Goal: Transaction & Acquisition: Subscribe to service/newsletter

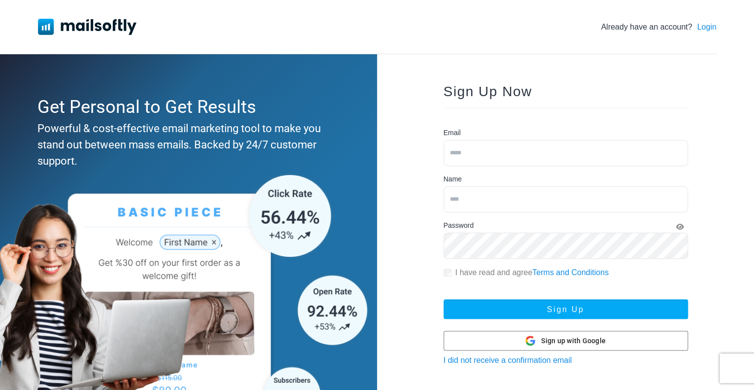
click at [516, 153] on input "email" at bounding box center [566, 153] width 244 height 26
click at [563, 338] on span "Sign up with Google" at bounding box center [573, 341] width 65 height 10
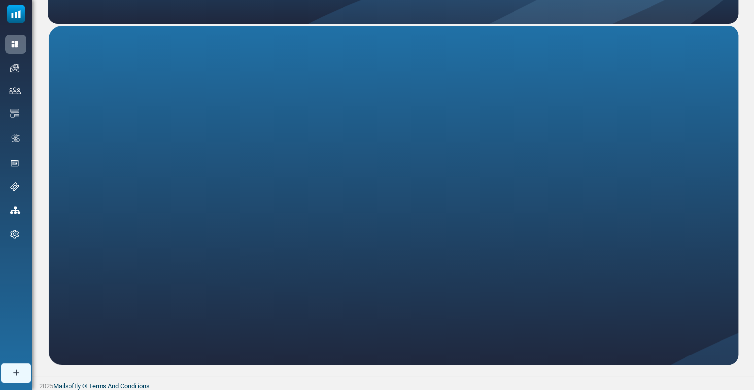
scroll to position [152, 0]
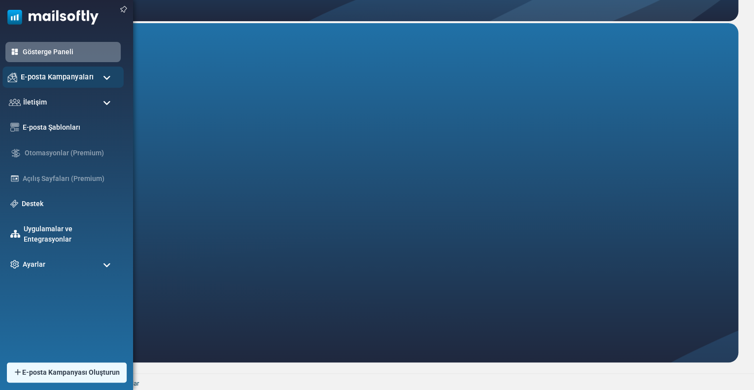
click at [86, 73] on font "E-posta Kampanyaları" at bounding box center [57, 76] width 73 height 8
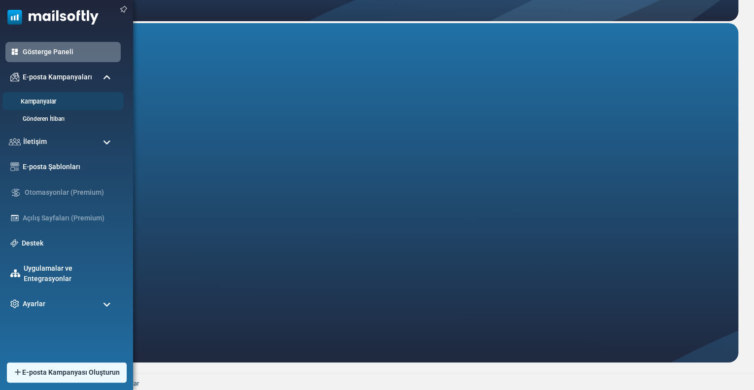
click at [44, 101] on font "Kampanyalar" at bounding box center [38, 101] width 35 height 7
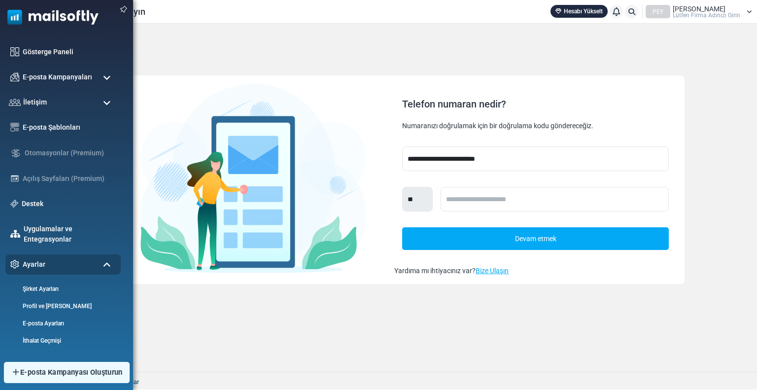
click at [54, 370] on font "E-posta Kampanyası Oluşturun" at bounding box center [71, 372] width 103 height 8
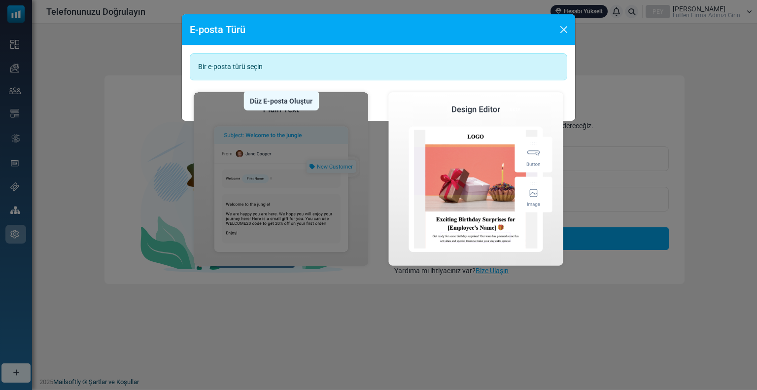
click at [310, 176] on img at bounding box center [281, 178] width 183 height 181
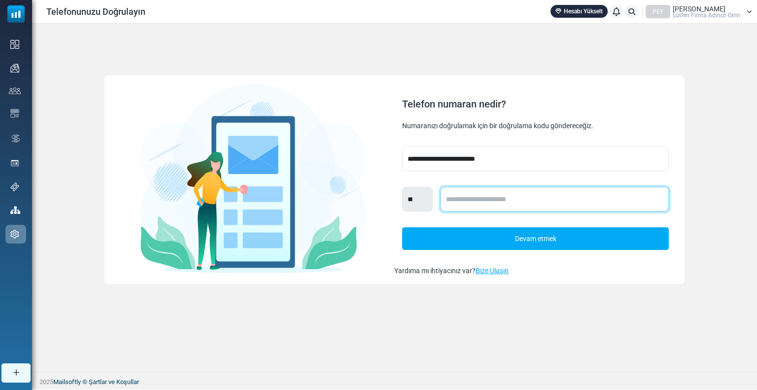
click at [505, 203] on input "text" at bounding box center [555, 199] width 228 height 25
click at [455, 198] on input "text" at bounding box center [555, 199] width 228 height 25
type input "**********"
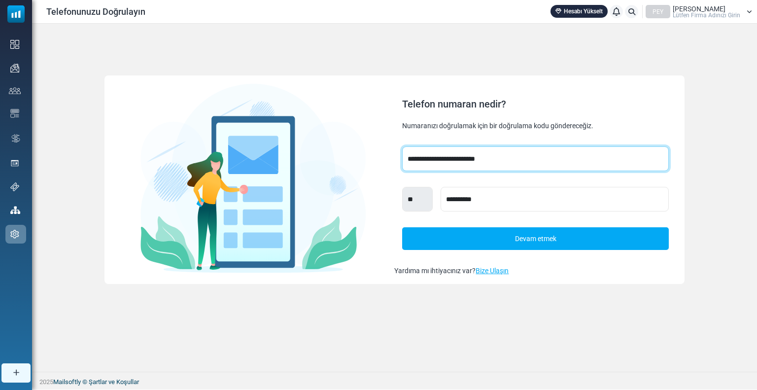
select select "***"
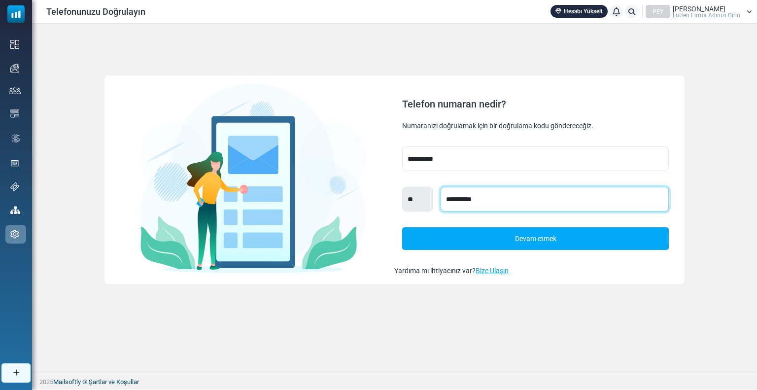
select select "***"
click at [466, 234] on link "Devam etmek" at bounding box center [535, 238] width 266 height 22
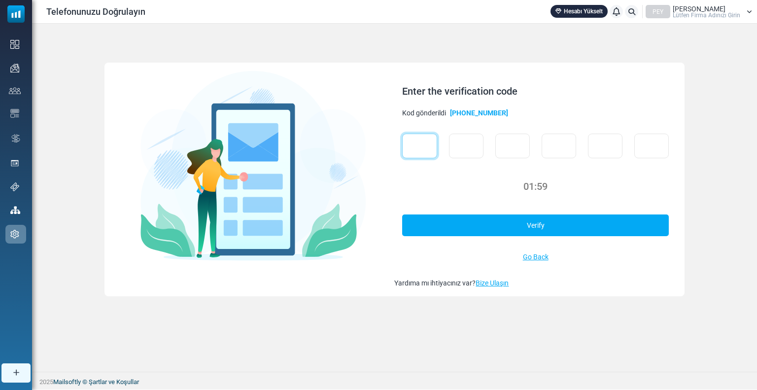
click at [410, 142] on input "text" at bounding box center [419, 146] width 35 height 25
type input "*"
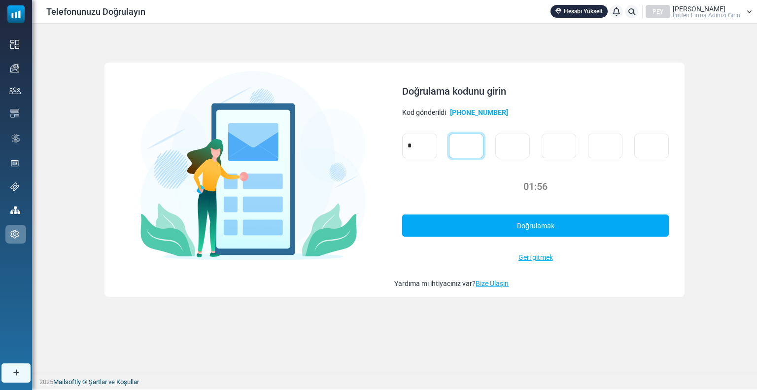
type input "*"
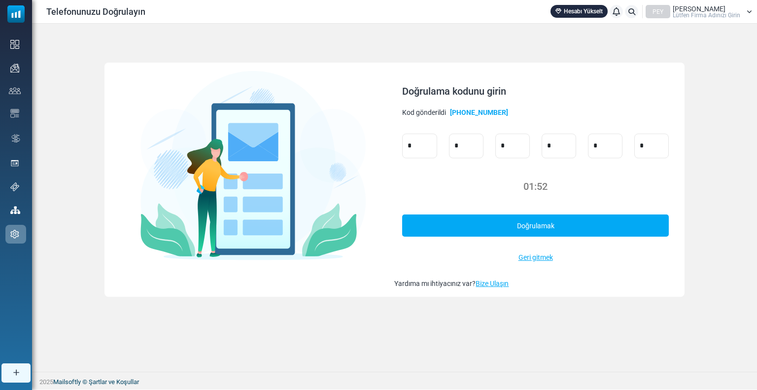
click at [503, 227] on link "Doğrulamak" at bounding box center [535, 225] width 266 height 22
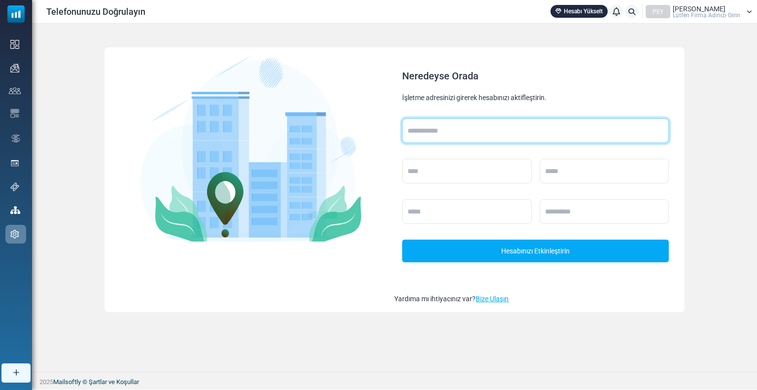
click at [437, 138] on input "text" at bounding box center [535, 130] width 266 height 25
type input "**********"
type input "*******"
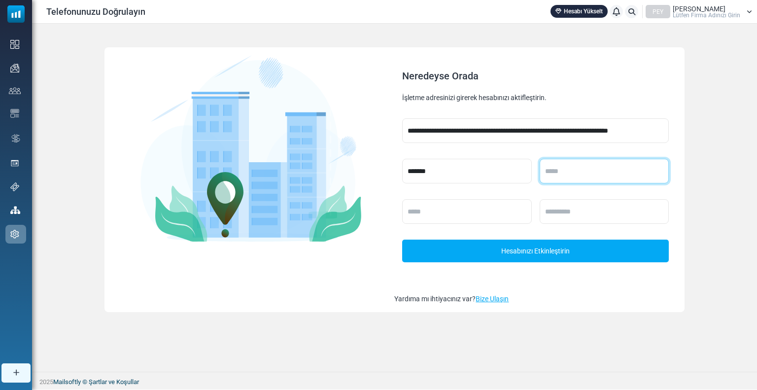
type input "********"
type input "**********"
type input "*****"
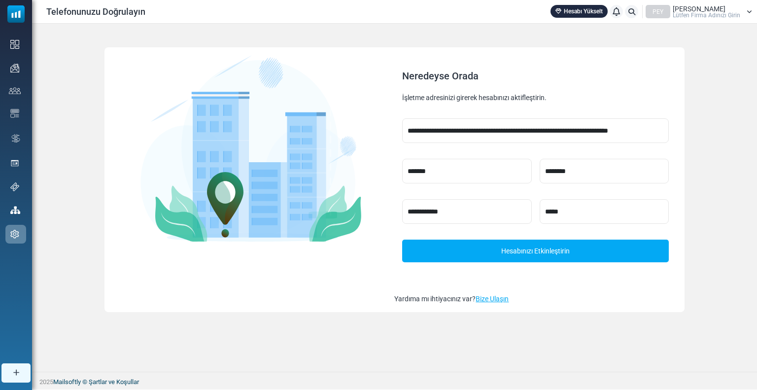
click at [533, 244] on font "Hesabınızı Etkinleştirin" at bounding box center [535, 250] width 69 height 12
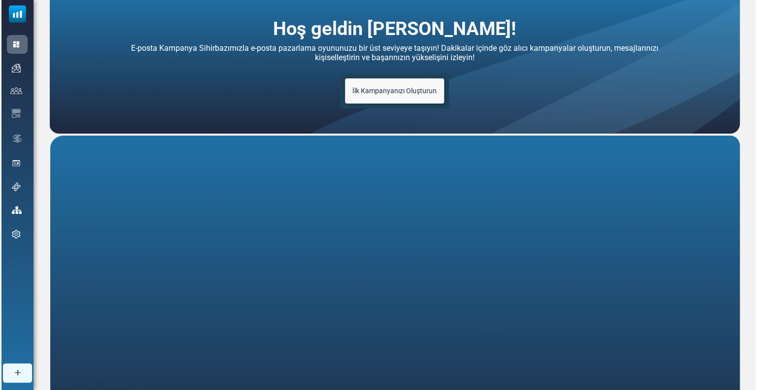
scroll to position [152, 0]
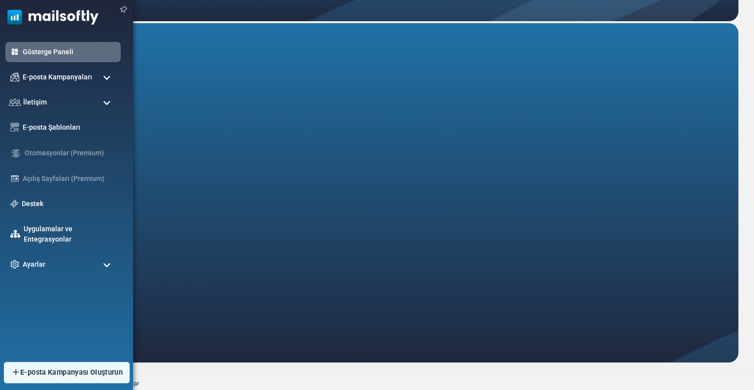
click at [30, 374] on font "E-posta Kampanyası Oluşturun" at bounding box center [71, 372] width 103 height 8
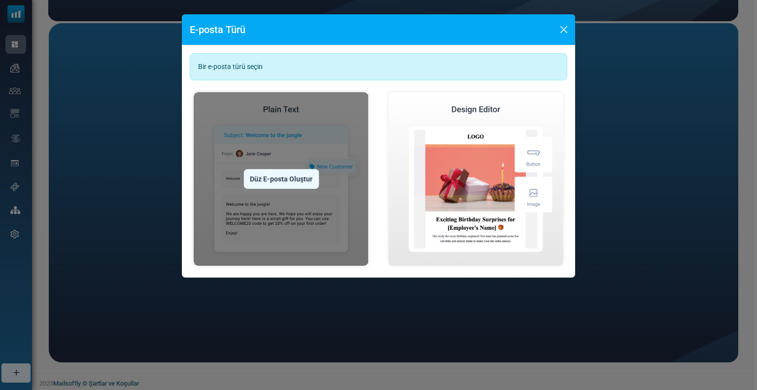
click at [337, 180] on img at bounding box center [281, 178] width 183 height 181
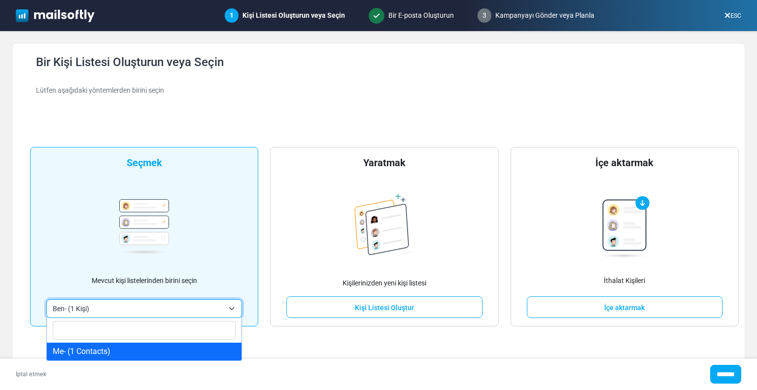
click at [188, 312] on span "Ben- (1 Kişi)" at bounding box center [138, 309] width 171 height 12
click at [186, 312] on span "Ben- (1 Kişi)" at bounding box center [138, 309] width 171 height 12
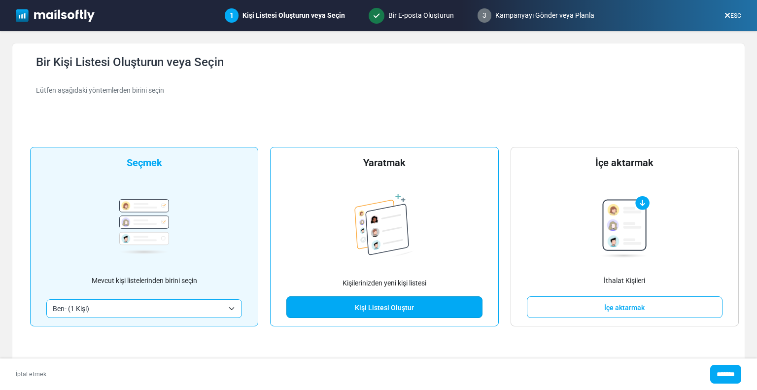
click at [406, 309] on font "Kişi Listesi Oluştur" at bounding box center [384, 308] width 59 height 8
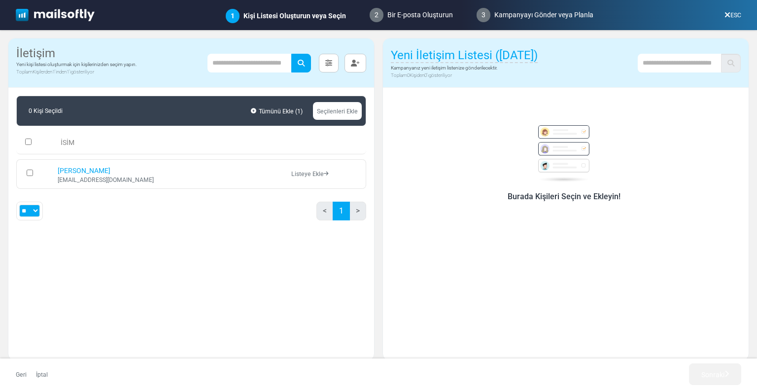
click at [337, 112] on font "Seçilenleri Ekle" at bounding box center [337, 111] width 41 height 7
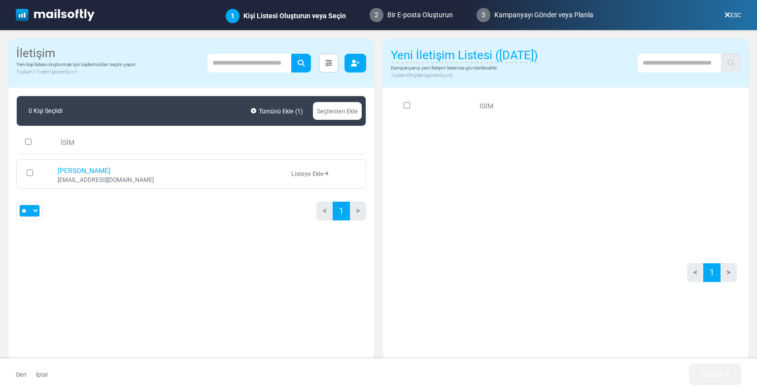
click at [357, 63] on icon "button" at bounding box center [355, 63] width 9 height 7
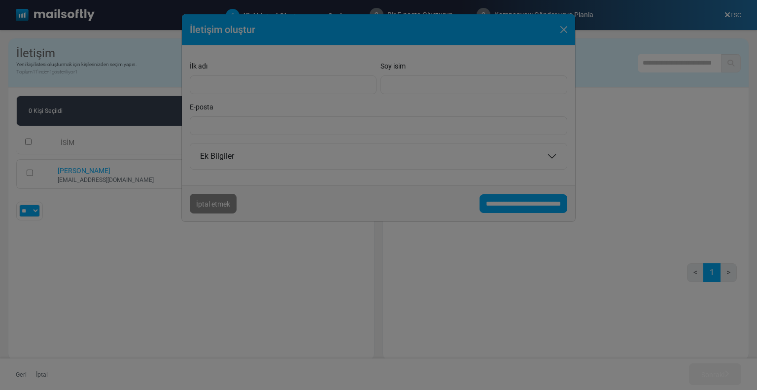
click at [338, 89] on div at bounding box center [378, 195] width 757 height 390
click at [534, 227] on div at bounding box center [378, 195] width 757 height 390
click at [358, 216] on div at bounding box center [378, 195] width 757 height 390
click at [560, 34] on div at bounding box center [378, 195] width 757 height 390
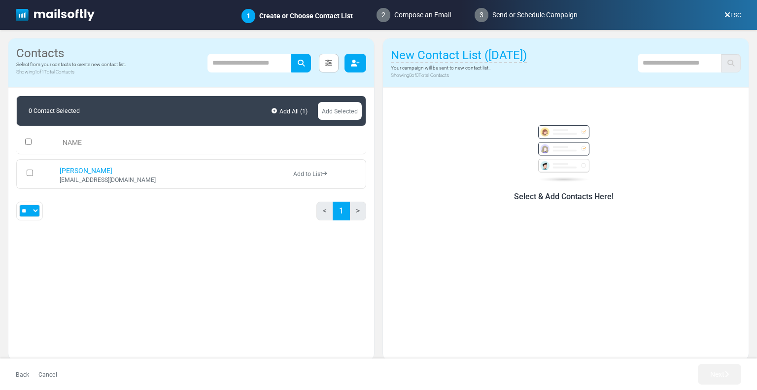
click at [353, 63] on icon "button" at bounding box center [355, 63] width 9 height 7
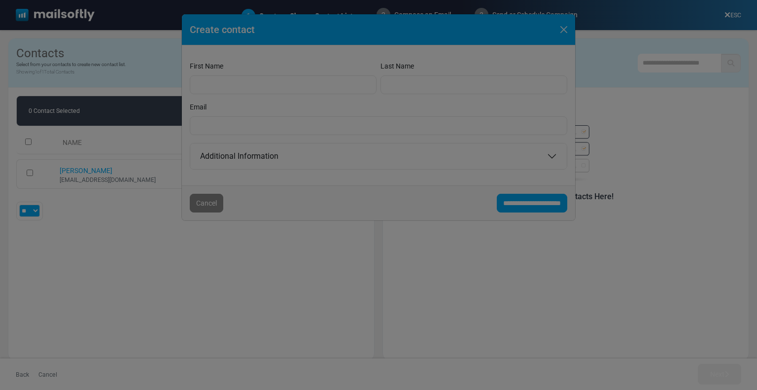
click at [303, 150] on div at bounding box center [378, 195] width 757 height 390
click at [323, 113] on div at bounding box center [378, 195] width 757 height 390
click at [292, 86] on div at bounding box center [378, 195] width 757 height 390
click at [564, 34] on div at bounding box center [378, 195] width 757 height 390
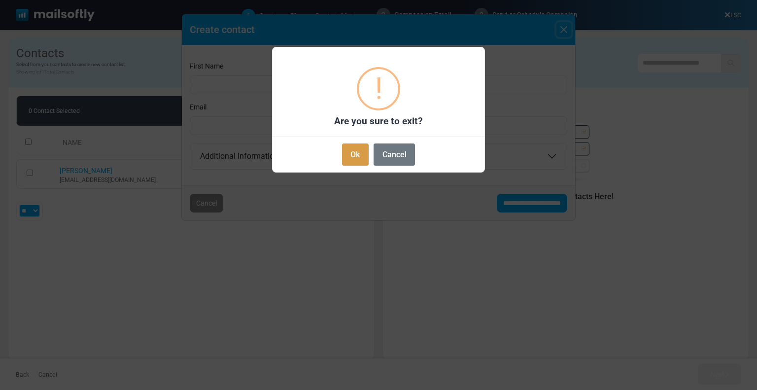
click at [361, 152] on button "Ok" at bounding box center [355, 154] width 27 height 22
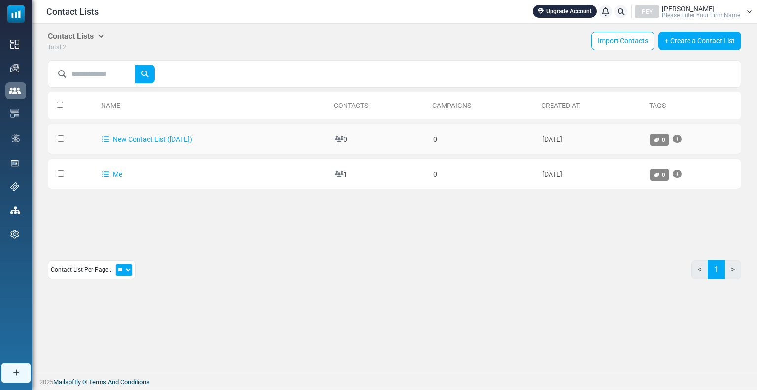
click at [524, 144] on td "0" at bounding box center [482, 139] width 109 height 30
click at [190, 135] on link "New Contact List ([DATE])" at bounding box center [147, 139] width 90 height 8
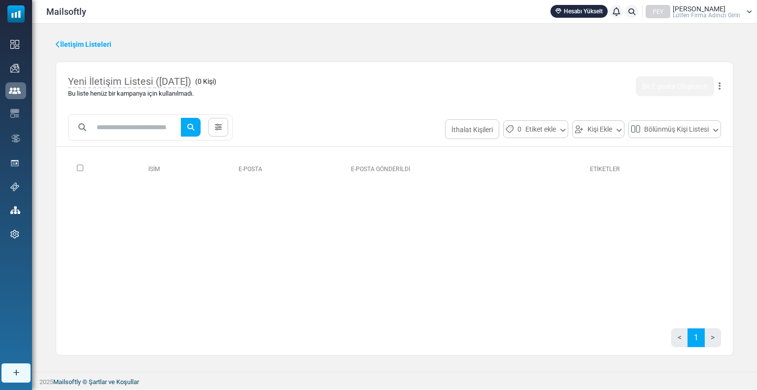
click at [471, 105] on div "Yeni İletişim Listesi (2025-08-19) ( 0 Kişi ) Bu liste henüz bir kampanya için …" at bounding box center [394, 86] width 677 height 48
click at [591, 127] on font "Kişi Ekle" at bounding box center [600, 130] width 25 height 8
click at [614, 169] on font "Kişilerden seçin" at bounding box center [603, 172] width 47 height 8
click at [395, 266] on div "İsim E-posta E-posta gönderildi Etiketler 0 Seçildi Etiket Ata Başka Bir Listey…" at bounding box center [394, 234] width 653 height 158
click at [87, 41] on font "İletişim Listeleri" at bounding box center [85, 44] width 51 height 8
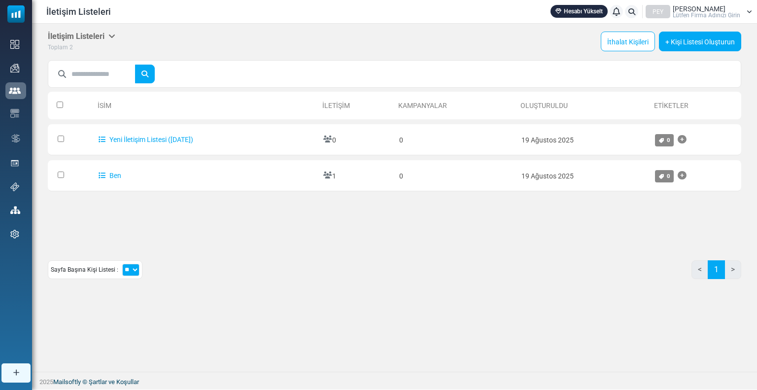
drag, startPoint x: 414, startPoint y: 55, endPoint x: 415, endPoint y: 49, distance: 6.5
click at [414, 50] on div "İletişim Listeleri My Contact Lists Company Contact Lists Import History Export…" at bounding box center [394, 159] width 725 height 271
click at [441, 40] on div "İletişim Listeleri My Contact Lists Company Contact Lists Import History Export…" at bounding box center [395, 42] width 694 height 21
click at [634, 43] on font "İthalat Kişileri" at bounding box center [627, 42] width 41 height 8
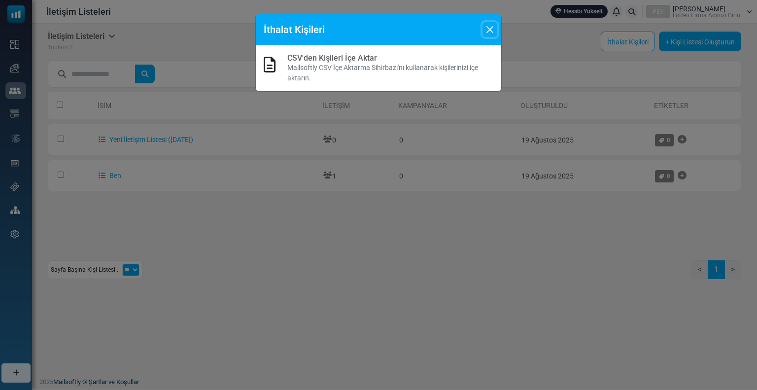
click at [492, 28] on button "Kapalı" at bounding box center [490, 29] width 15 height 15
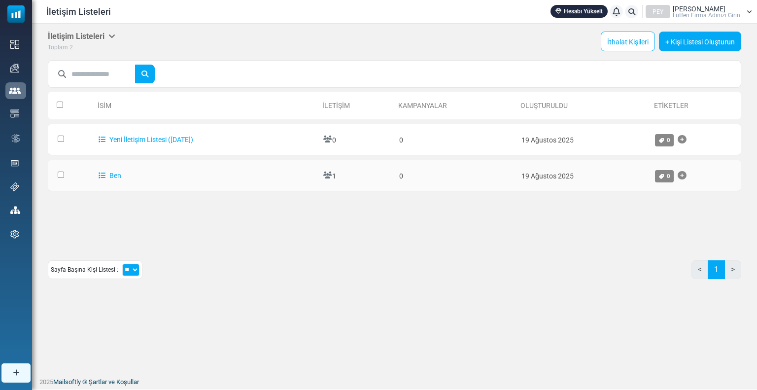
click at [152, 175] on td "Ben" at bounding box center [206, 175] width 225 height 31
click at [113, 175] on font "Ben" at bounding box center [115, 176] width 12 height 8
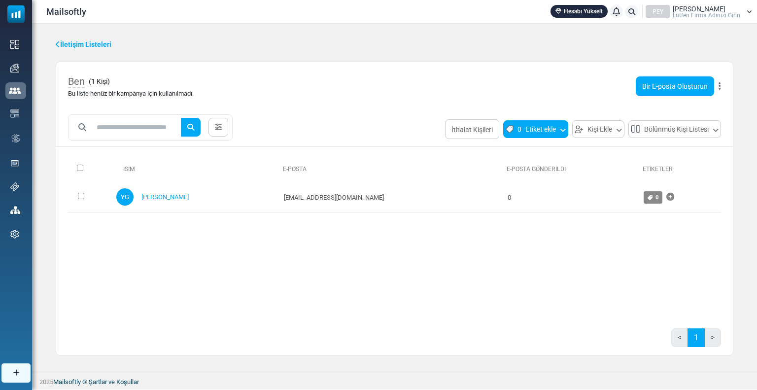
click at [566, 129] on button "0 Etiket ekle" at bounding box center [535, 128] width 65 height 17
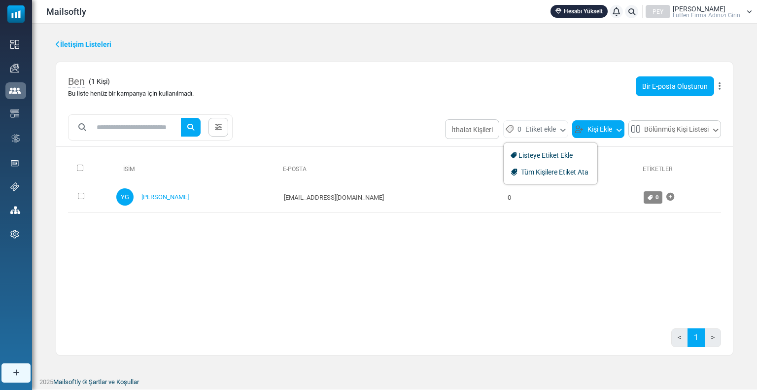
click at [611, 132] on button "Kişi Ekle" at bounding box center [598, 128] width 52 height 17
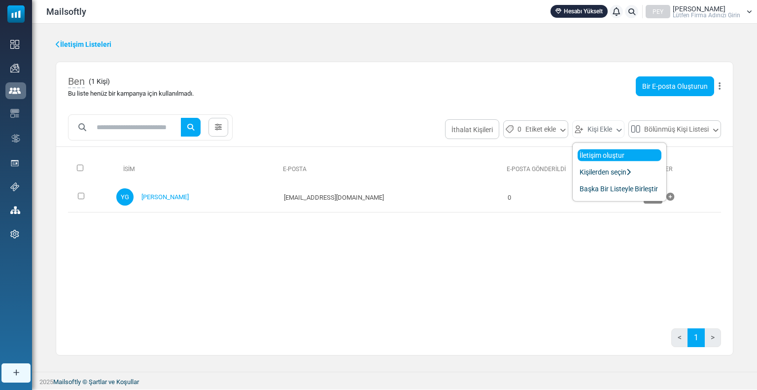
click at [601, 154] on font "İletişim oluştur" at bounding box center [602, 155] width 45 height 8
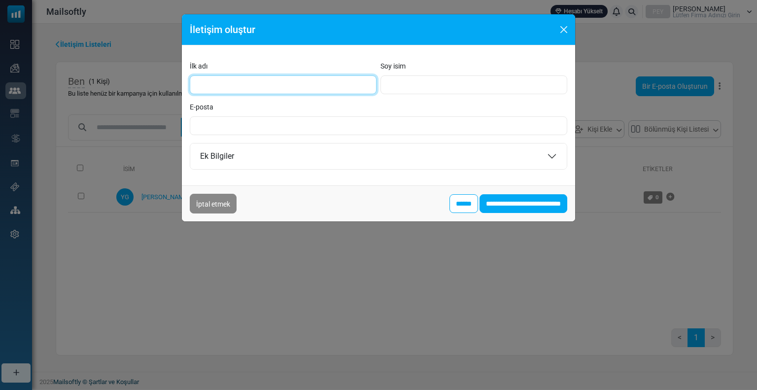
click at [281, 88] on input "İlk adı" at bounding box center [283, 84] width 187 height 19
type input "**********"
type input "********"
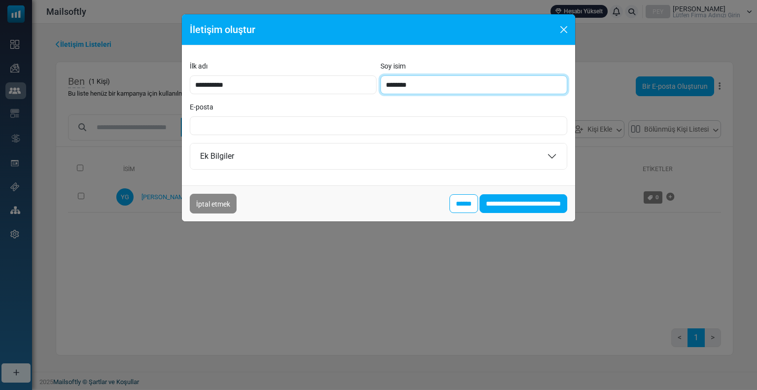
type input "**********"
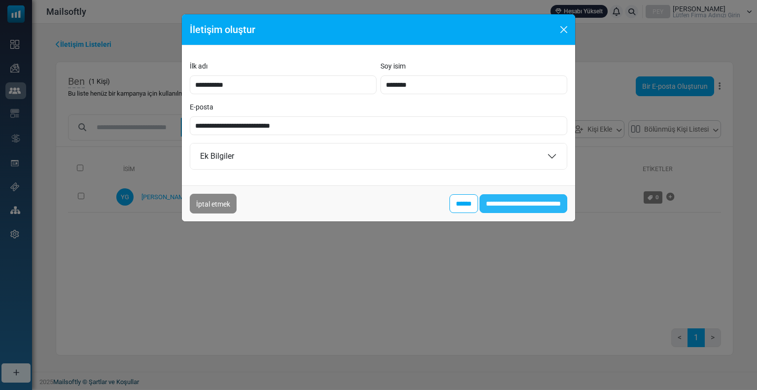
click at [495, 206] on input "**********" at bounding box center [524, 203] width 88 height 19
type input "****"
type input "**********"
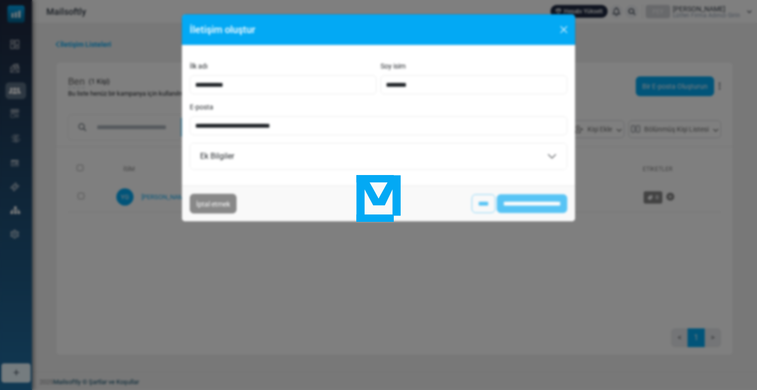
type input "******"
type input "**********"
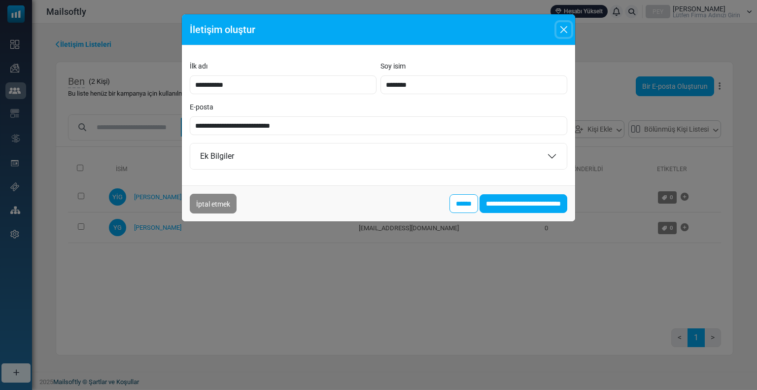
click at [560, 31] on button "Kapalı" at bounding box center [563, 29] width 15 height 15
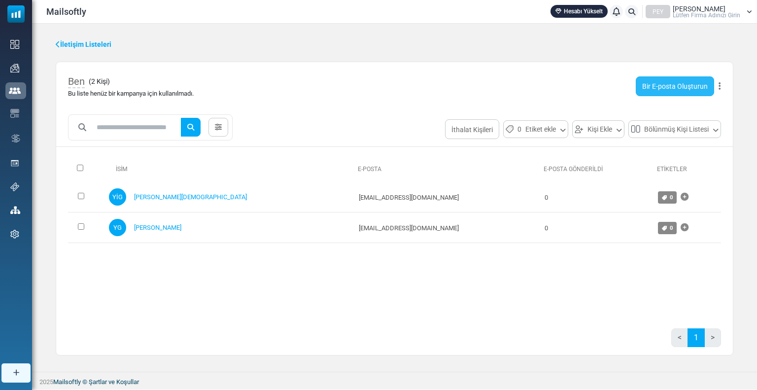
click at [680, 85] on font "Bir E-posta Oluşturun" at bounding box center [675, 87] width 66 height 8
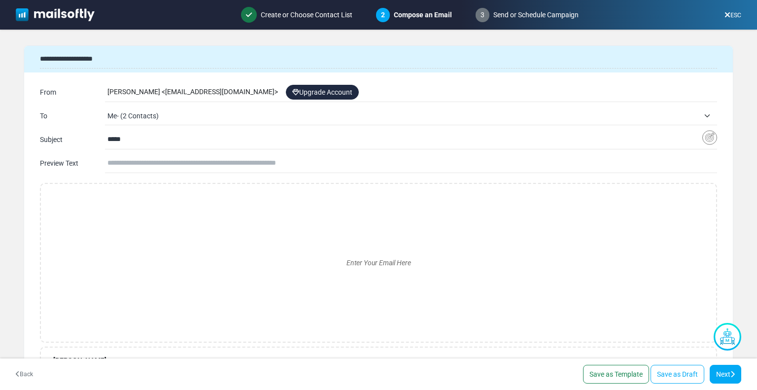
click at [317, 95] on link "Upgrade Account" at bounding box center [322, 92] width 73 height 15
click at [414, 263] on div "Enter Your Email Here" at bounding box center [379, 263] width 660 height 142
click at [381, 258] on div at bounding box center [379, 292] width 660 height 148
click at [379, 269] on div "*" at bounding box center [379, 292] width 660 height 148
click at [309, 171] on input "text" at bounding box center [412, 163] width 610 height 19
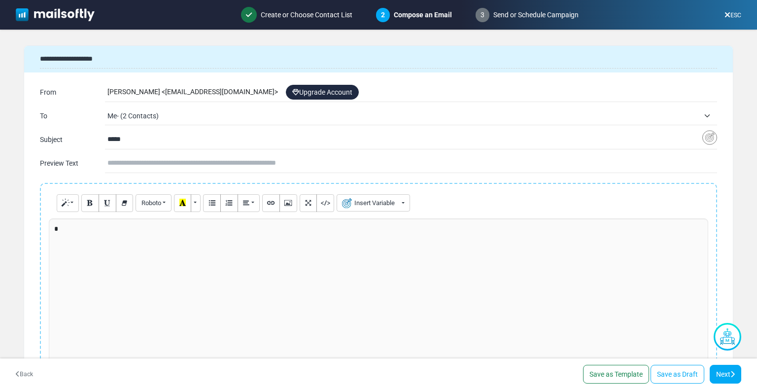
type input "*"
click at [301, 313] on div "*" at bounding box center [379, 292] width 660 height 148
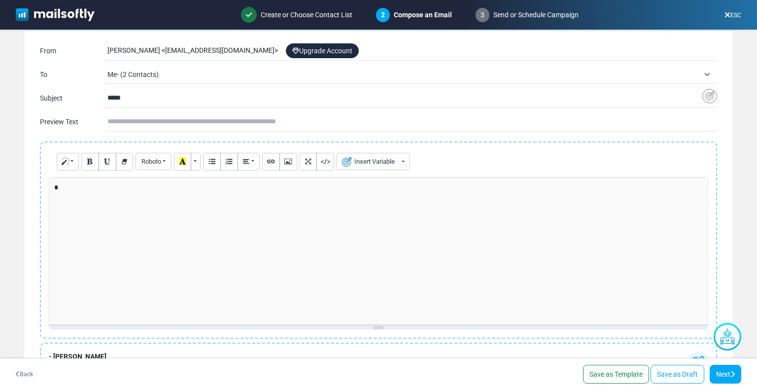
scroll to position [142, 0]
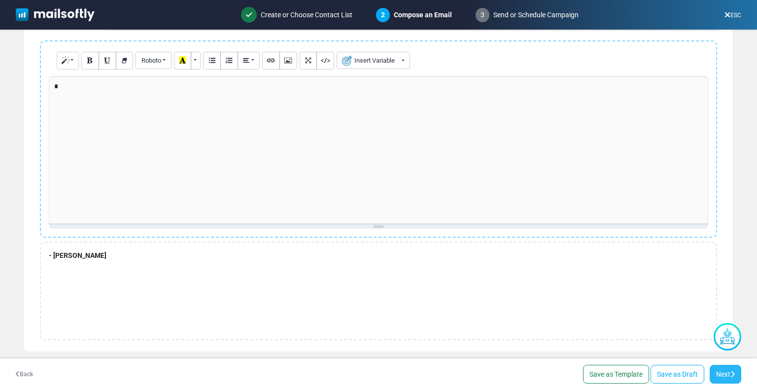
click at [730, 379] on link "Next" at bounding box center [726, 374] width 32 height 19
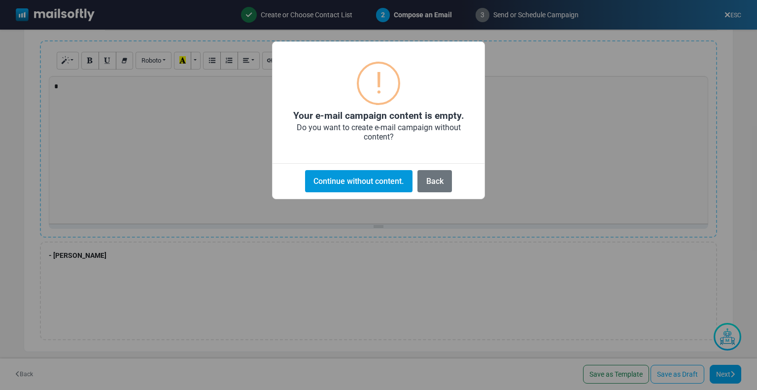
click at [375, 187] on button "Continue without content." at bounding box center [358, 181] width 107 height 22
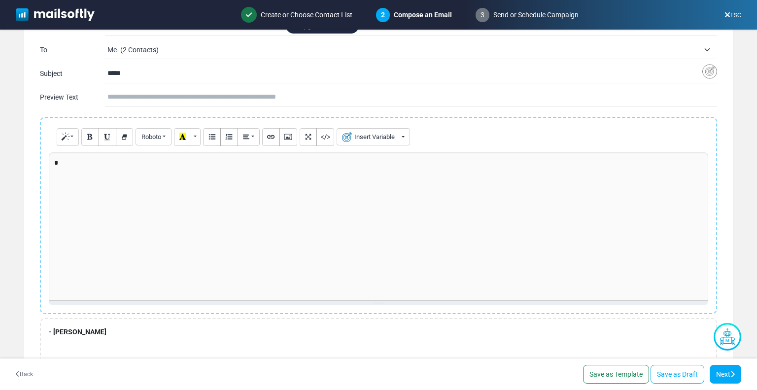
scroll to position [0, 0]
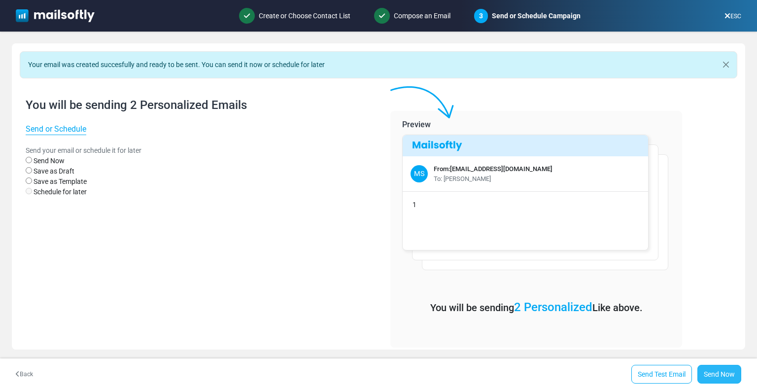
click at [721, 374] on link "Send Now" at bounding box center [719, 374] width 44 height 19
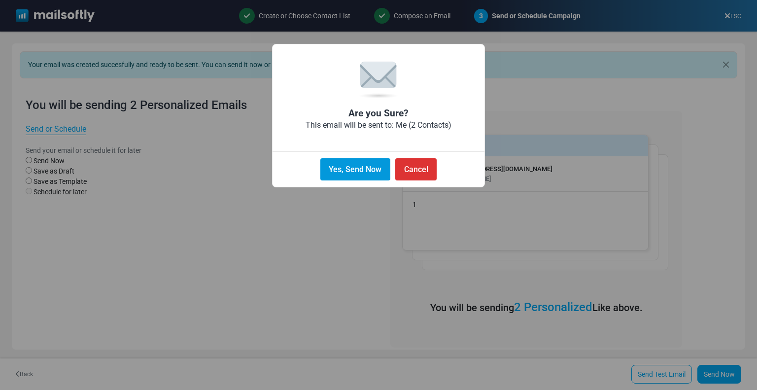
click at [370, 167] on button "Yes, Send Now" at bounding box center [355, 169] width 70 height 22
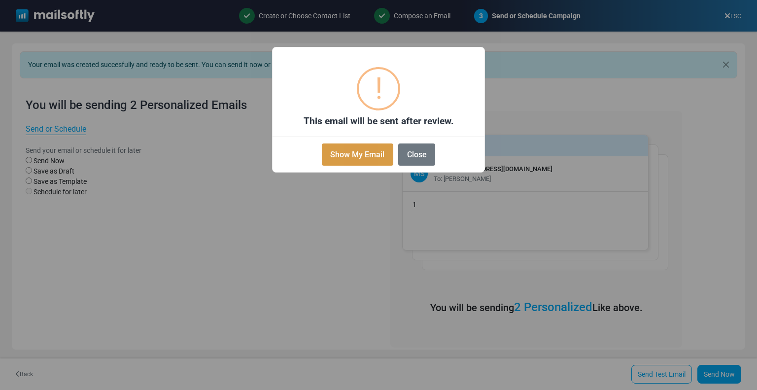
click at [364, 155] on button "Show My Email" at bounding box center [357, 154] width 71 height 22
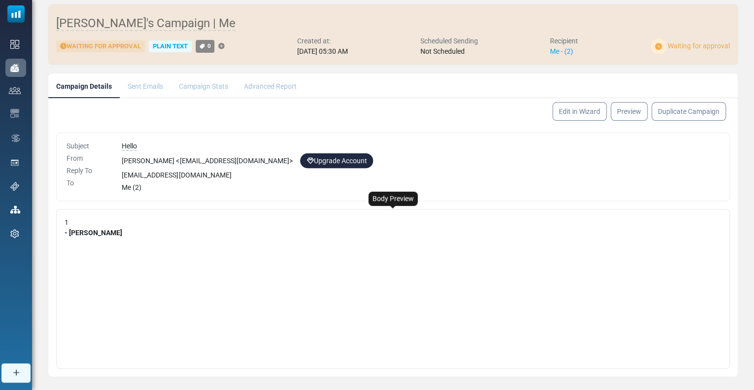
scroll to position [100, 0]
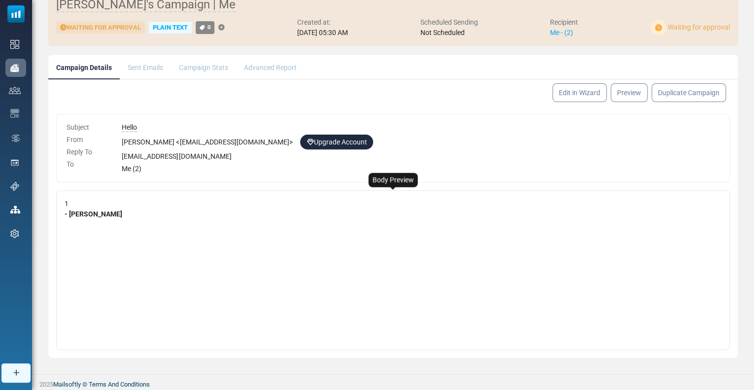
click at [122, 221] on div "1 - [PERSON_NAME]" at bounding box center [393, 270] width 674 height 160
drag, startPoint x: 91, startPoint y: 212, endPoint x: 70, endPoint y: 209, distance: 20.9
click at [90, 212] on div "1 - Yusuf" at bounding box center [393, 270] width 674 height 160
click at [69, 203] on p "1" at bounding box center [94, 204] width 58 height 10
click at [87, 217] on div "1 - Yusuf" at bounding box center [393, 270] width 674 height 160
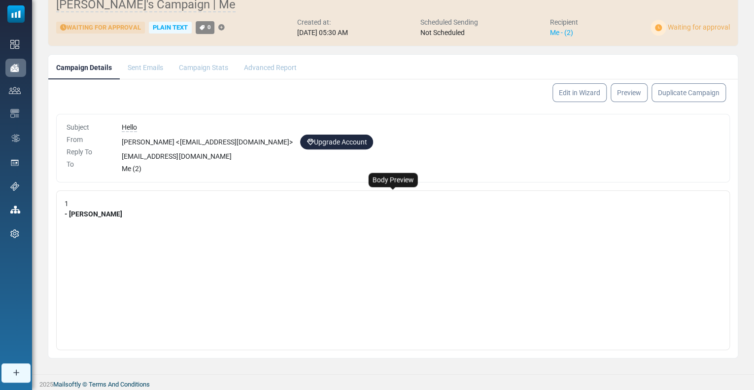
click at [82, 210] on b "- [PERSON_NAME]" at bounding box center [94, 214] width 58 height 8
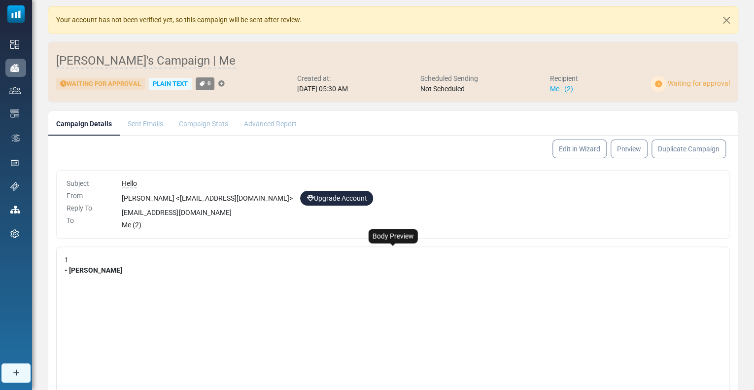
scroll to position [0, 0]
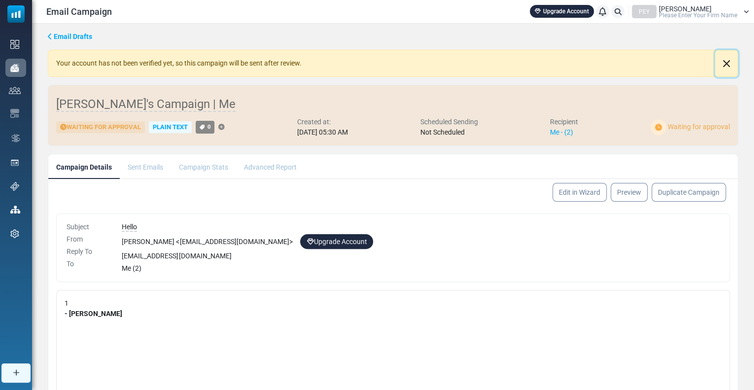
click at [730, 63] on button "Close" at bounding box center [726, 63] width 23 height 27
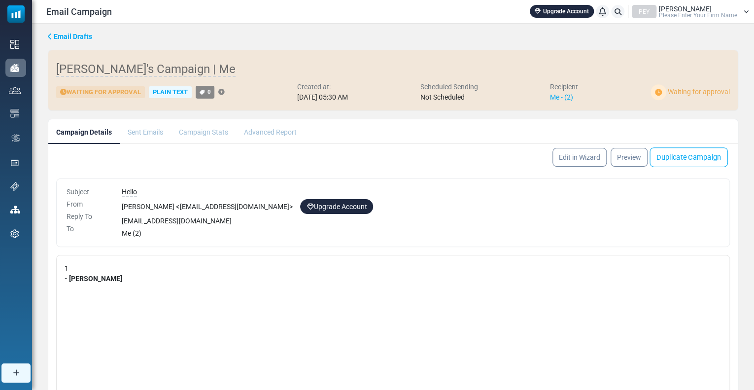
click at [697, 158] on link "Duplicate Campaign" at bounding box center [689, 157] width 78 height 20
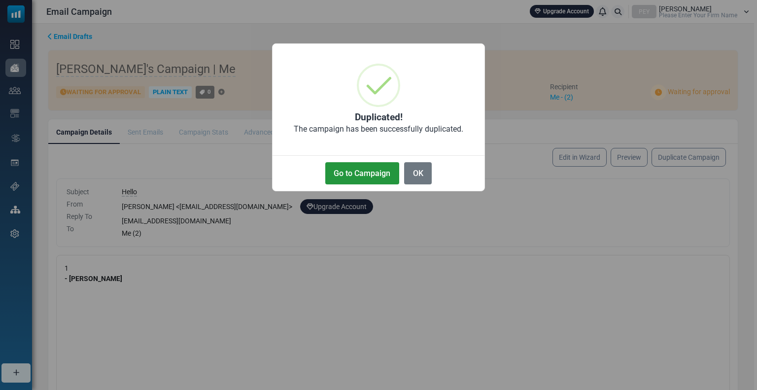
click at [364, 171] on button "Go to Campaign" at bounding box center [362, 173] width 74 height 22
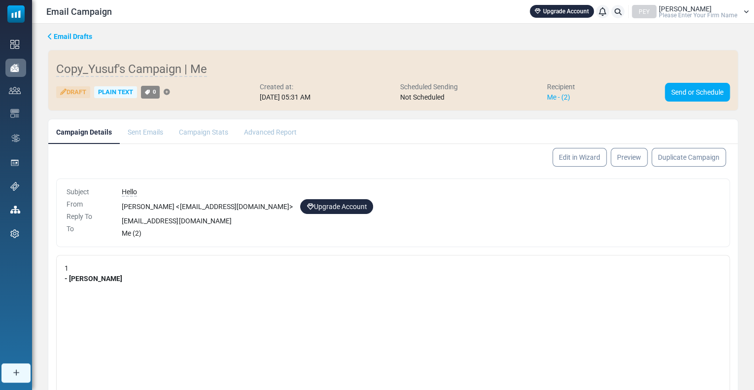
click at [149, 132] on li "Sent Emails" at bounding box center [145, 131] width 51 height 24
click at [714, 94] on link "Send or Schedule" at bounding box center [697, 92] width 65 height 19
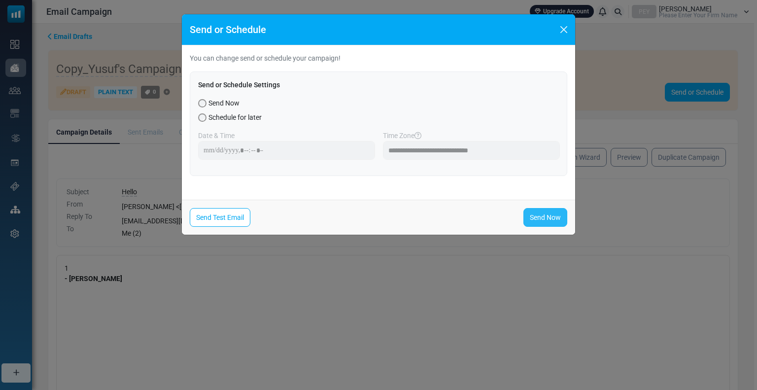
click at [531, 216] on link "Send Now" at bounding box center [545, 217] width 44 height 19
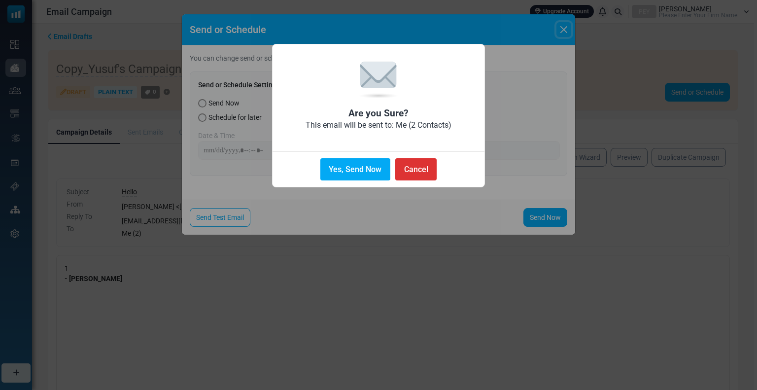
click at [354, 167] on button "Yes, Send Now" at bounding box center [355, 169] width 70 height 22
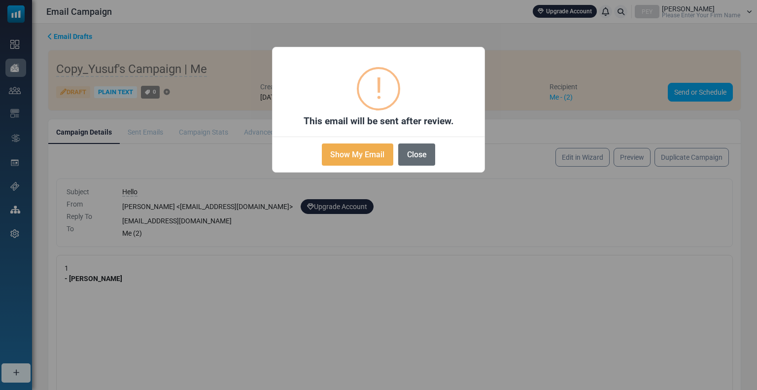
click at [423, 158] on button "Close" at bounding box center [416, 154] width 37 height 22
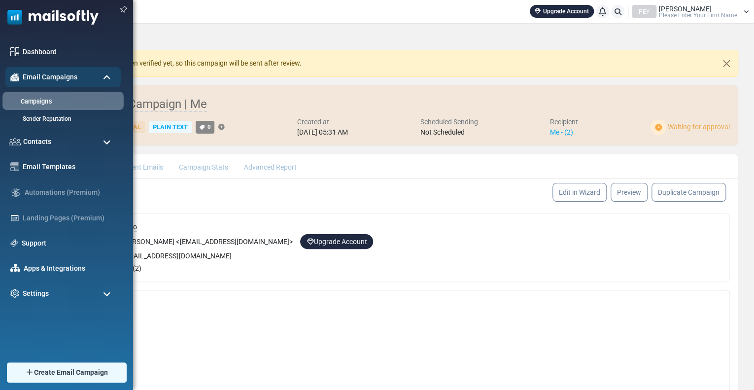
click at [54, 100] on link "Campaigns" at bounding box center [61, 101] width 118 height 9
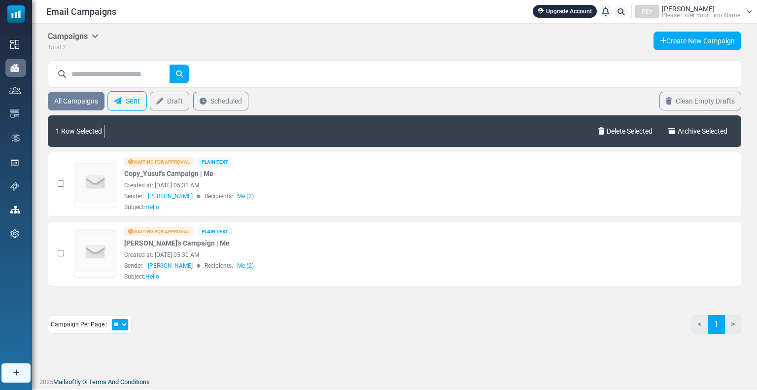
click at [121, 103] on icon at bounding box center [117, 101] width 7 height 7
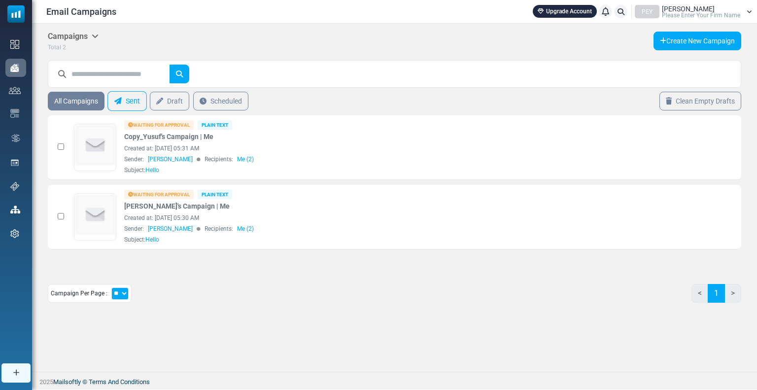
click at [136, 103] on link "Sent" at bounding box center [126, 101] width 39 height 20
click at [178, 123] on div "Waiting for Approval" at bounding box center [158, 124] width 69 height 9
click at [448, 159] on div "Sender: Yusuf Günaydın Recipients: Me (2)" at bounding box center [347, 159] width 447 height 9
click at [701, 147] on icon "Edit" at bounding box center [700, 147] width 8 height 8
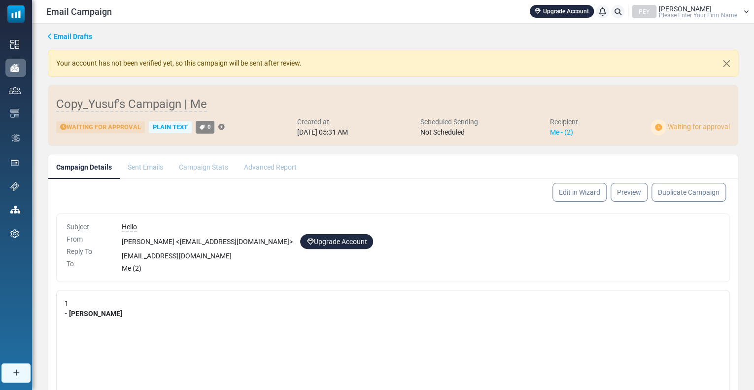
click at [144, 170] on li "Sent Emails" at bounding box center [145, 166] width 51 height 24
click at [236, 169] on li "Advanced Report" at bounding box center [270, 166] width 69 height 24
click at [729, 62] on button "Close" at bounding box center [726, 63] width 23 height 27
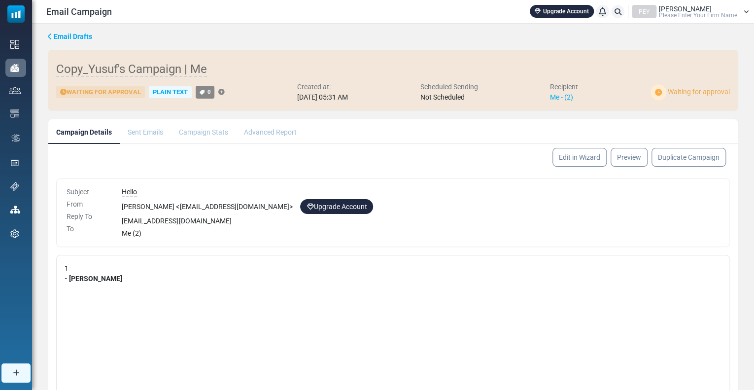
click at [707, 15] on span "Please Enter Your Firm Name" at bounding box center [698, 15] width 78 height 6
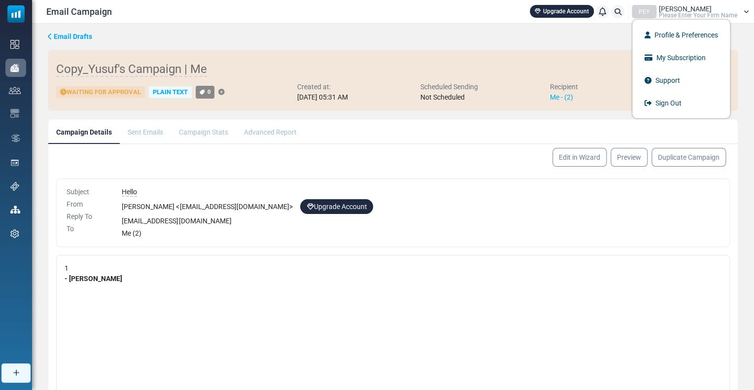
click at [574, 217] on div "[EMAIL_ADDRESS][DOMAIN_NAME]" at bounding box center [421, 221] width 598 height 10
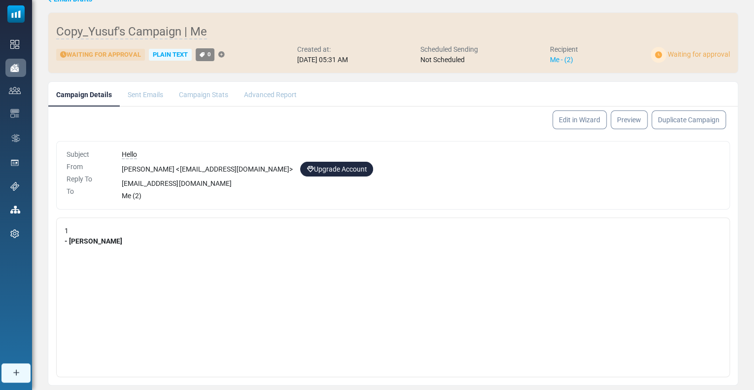
scroll to position [65, 0]
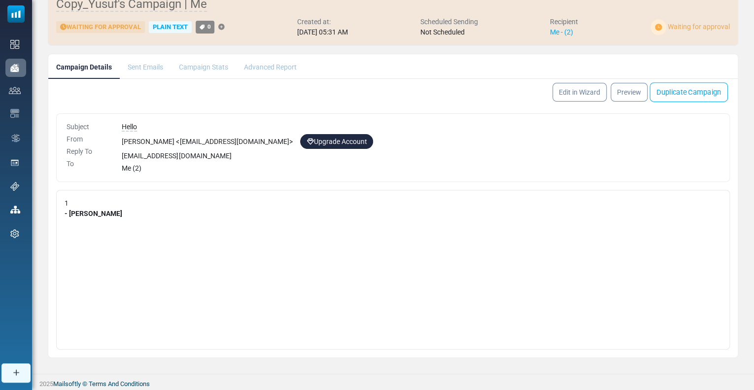
click at [690, 93] on link "Duplicate Campaign" at bounding box center [689, 92] width 78 height 20
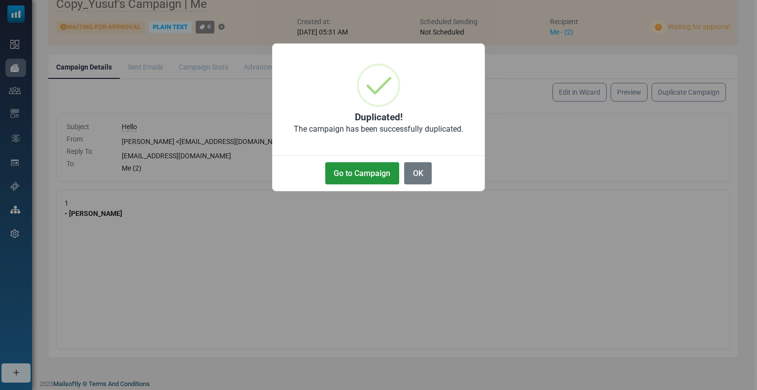
click at [355, 173] on button "Go to Campaign" at bounding box center [362, 173] width 74 height 22
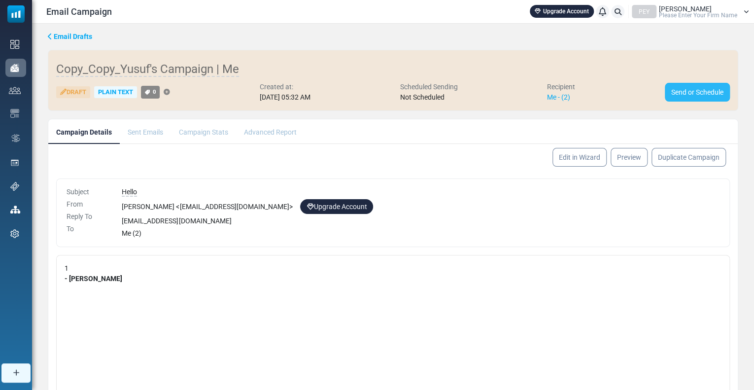
click at [703, 90] on link "Send or Schedule" at bounding box center [697, 92] width 65 height 19
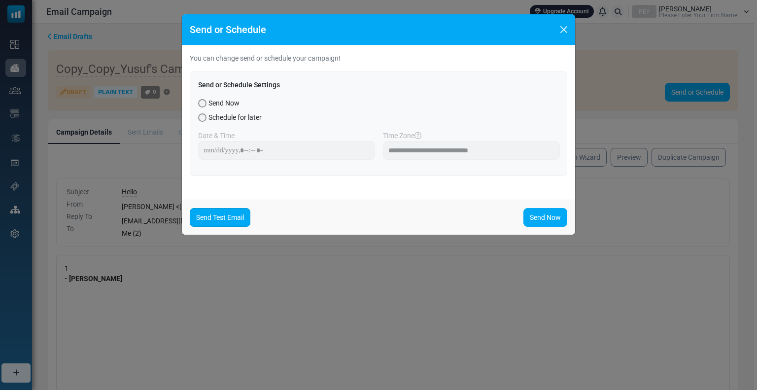
click at [237, 218] on link "Send Test Email" at bounding box center [220, 217] width 61 height 19
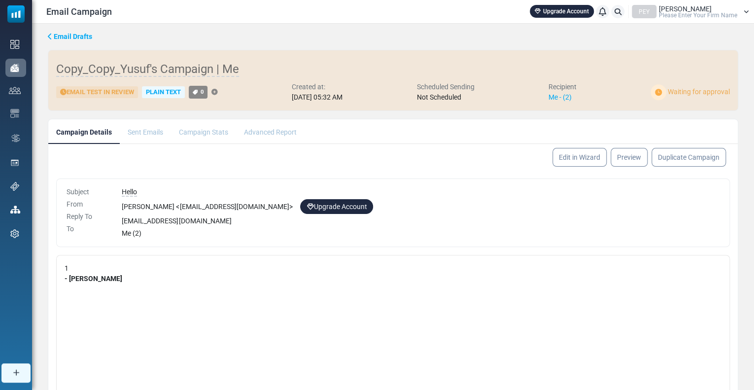
click at [152, 131] on li "Sent Emails" at bounding box center [145, 131] width 51 height 24
click at [624, 161] on link "Preview" at bounding box center [629, 157] width 39 height 20
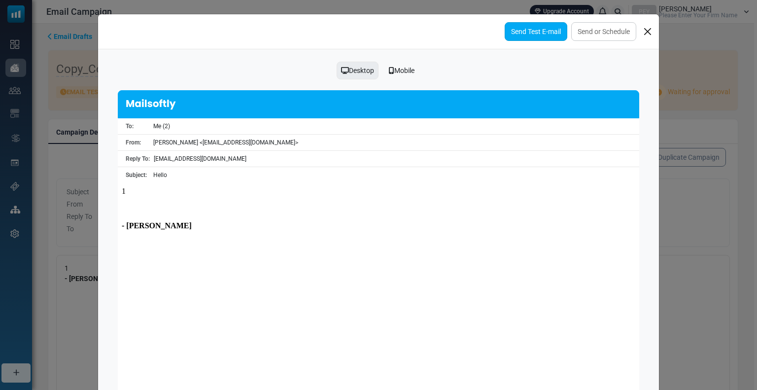
click at [537, 35] on link "Send Test E-mail" at bounding box center [536, 31] width 63 height 19
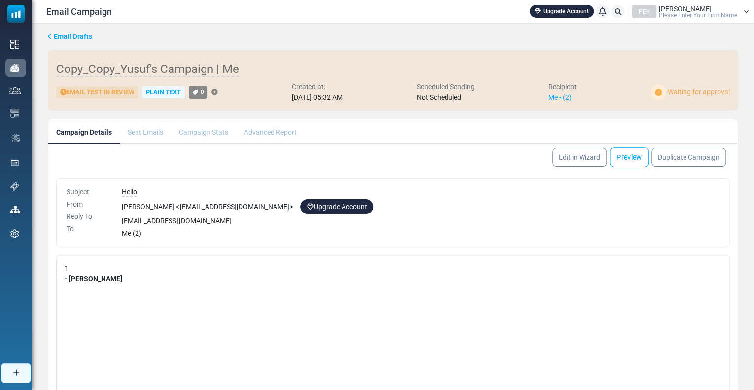
click at [624, 157] on link "Preview" at bounding box center [629, 157] width 39 height 20
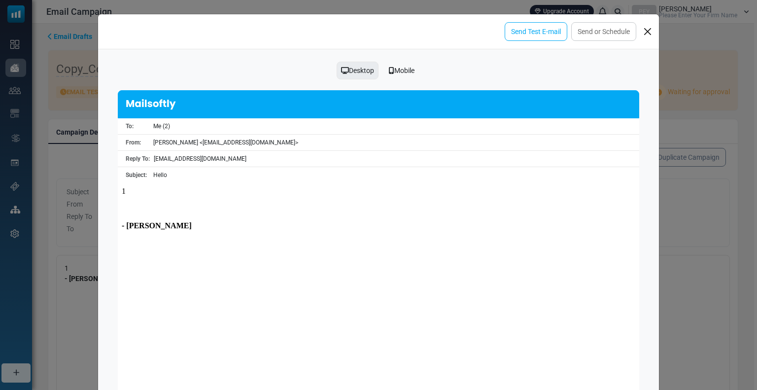
click at [396, 72] on div "Mobile" at bounding box center [401, 70] width 38 height 19
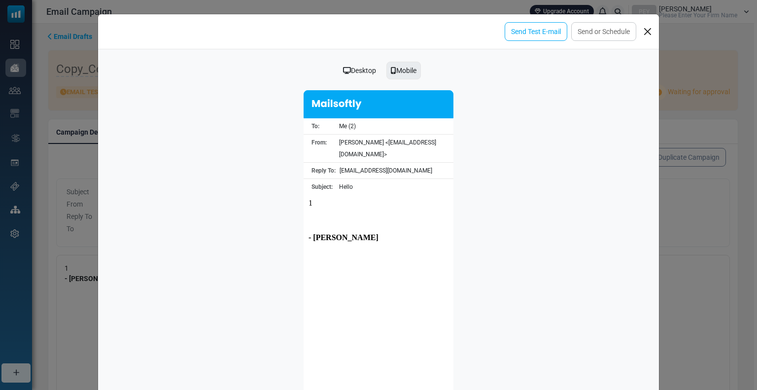
click at [363, 67] on div "Desktop" at bounding box center [360, 70] width 46 height 19
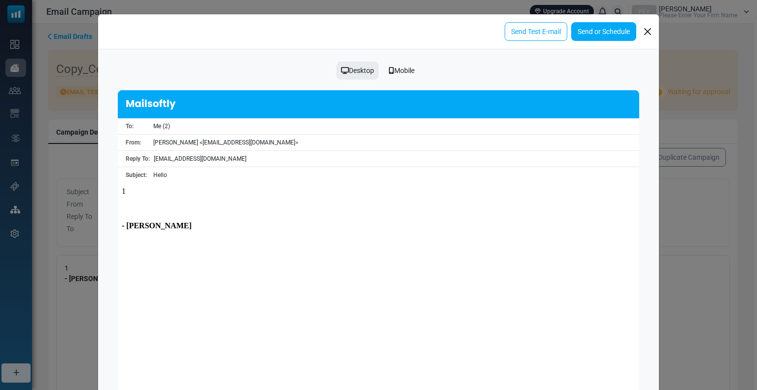
click at [613, 32] on link "Send or Schedule" at bounding box center [603, 31] width 65 height 19
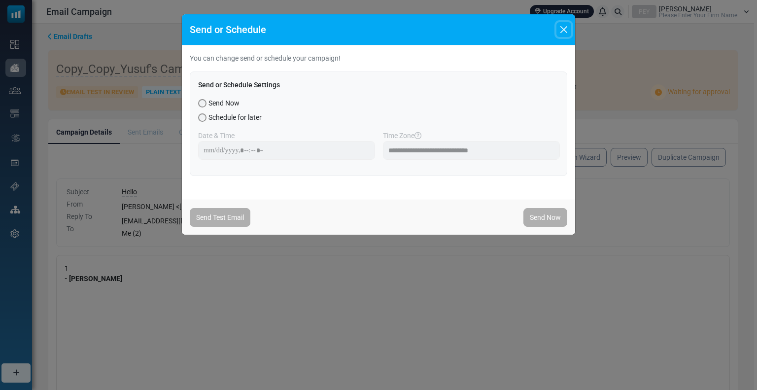
click at [566, 27] on button "Close" at bounding box center [563, 29] width 15 height 15
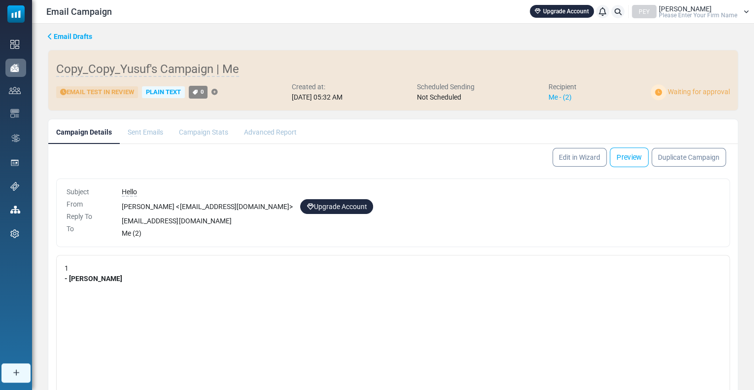
click at [630, 151] on link "Preview" at bounding box center [629, 157] width 39 height 20
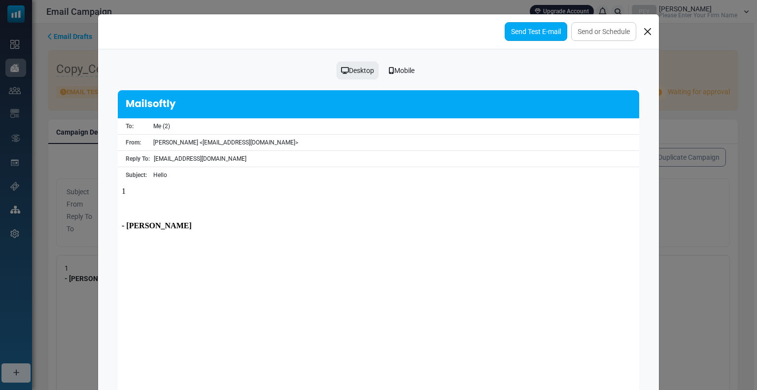
click at [513, 38] on link "Send Test E-mail" at bounding box center [536, 31] width 63 height 19
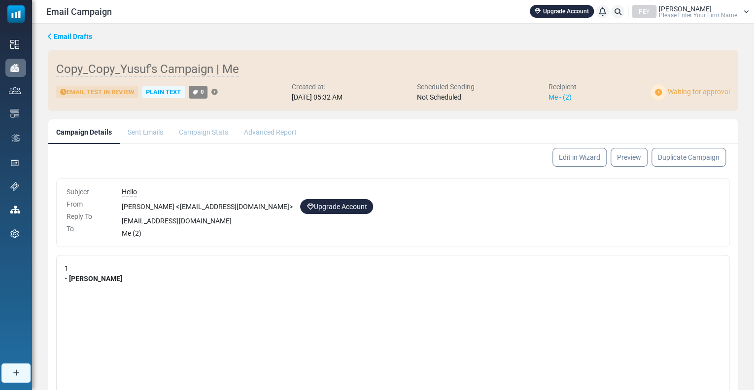
click at [199, 129] on li "Campaign Stats" at bounding box center [203, 131] width 65 height 24
click at [145, 130] on li "Sent Emails" at bounding box center [145, 131] width 51 height 24
click at [103, 130] on link "Campaign Details" at bounding box center [83, 131] width 71 height 25
click at [146, 135] on li "Sent Emails" at bounding box center [145, 131] width 51 height 24
click at [223, 132] on li "Campaign Stats" at bounding box center [203, 131] width 65 height 24
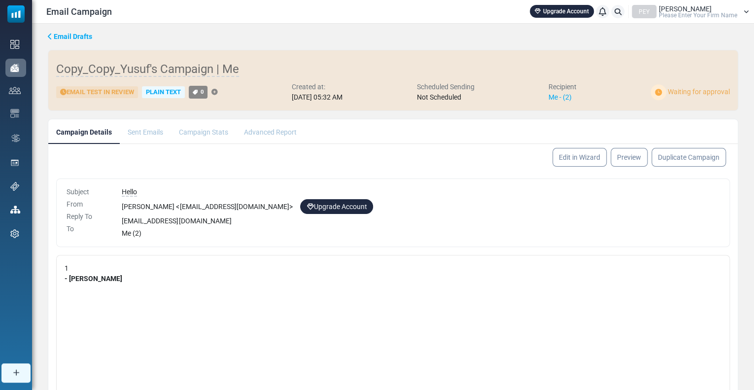
click at [278, 133] on li "Advanced Report" at bounding box center [270, 131] width 69 height 24
click at [708, 94] on span "Waiting for approval" at bounding box center [699, 92] width 62 height 8
click at [683, 93] on span "Waiting for approval" at bounding box center [699, 92] width 62 height 8
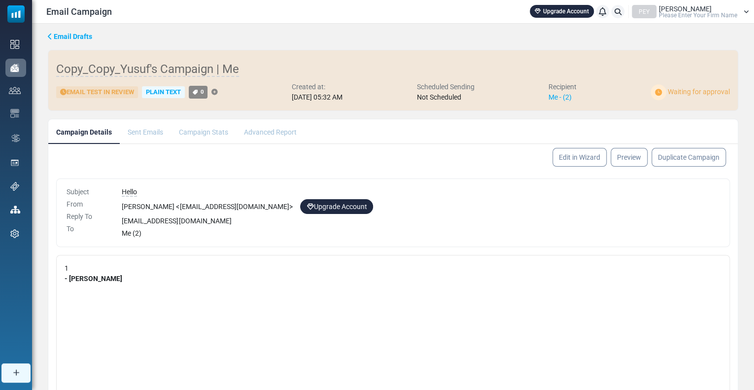
click at [611, 96] on div "Email Test in Review Plain Text 0 Created at: August 19, 2025 at 05:32 AM Sched…" at bounding box center [393, 92] width 674 height 21
click at [75, 35] on span "Email Drafts" at bounding box center [73, 37] width 38 height 8
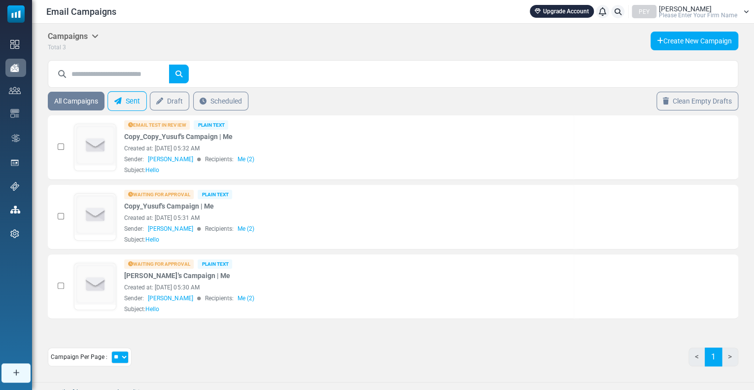
click at [132, 106] on link "Sent" at bounding box center [126, 101] width 39 height 20
click at [166, 106] on link "Draft" at bounding box center [169, 101] width 39 height 19
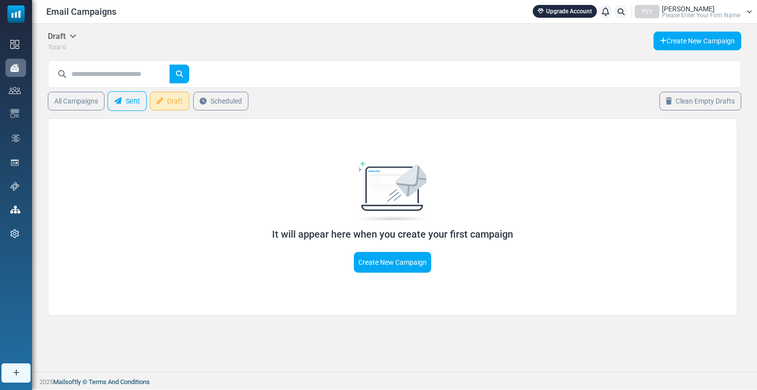
click at [124, 101] on link "Sent" at bounding box center [126, 101] width 39 height 20
